Goal: Use online tool/utility: Utilize a website feature to perform a specific function

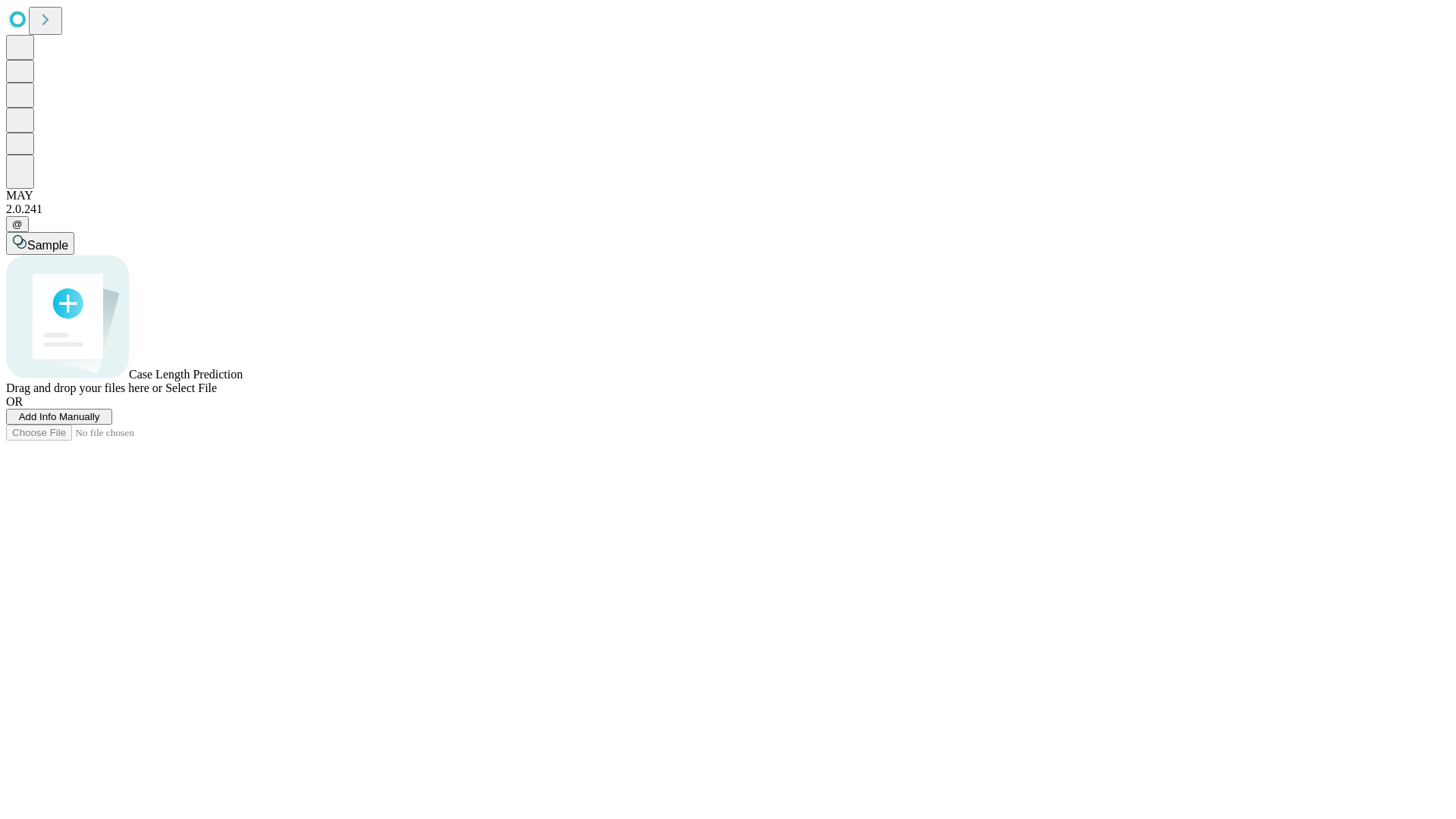
click at [217, 394] on span "Select File" at bounding box center [191, 387] width 52 height 13
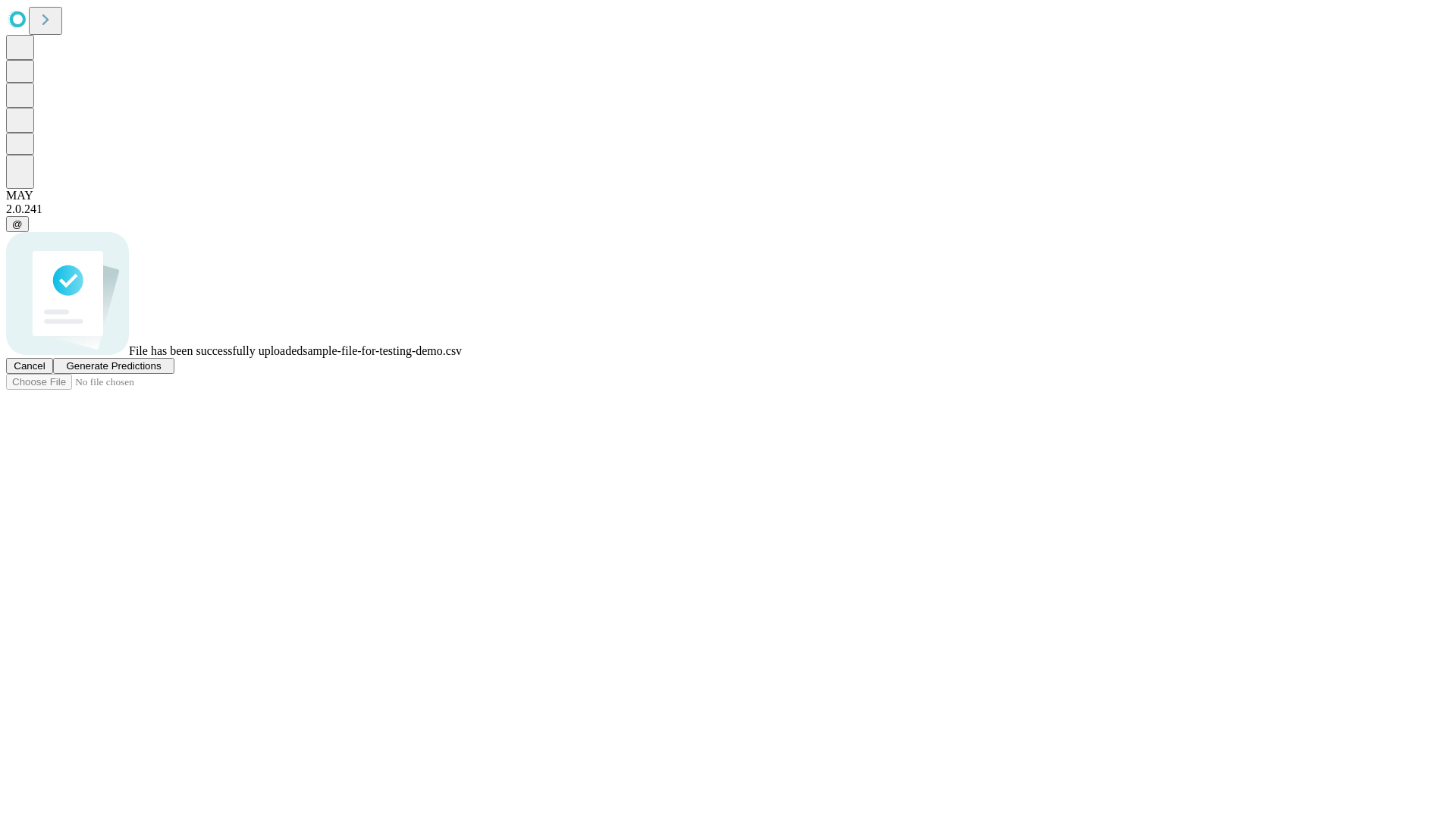
click at [161, 372] on span "Generate Predictions" at bounding box center [114, 365] width 95 height 11
